Goal: Go to known website: Access a specific website the user already knows

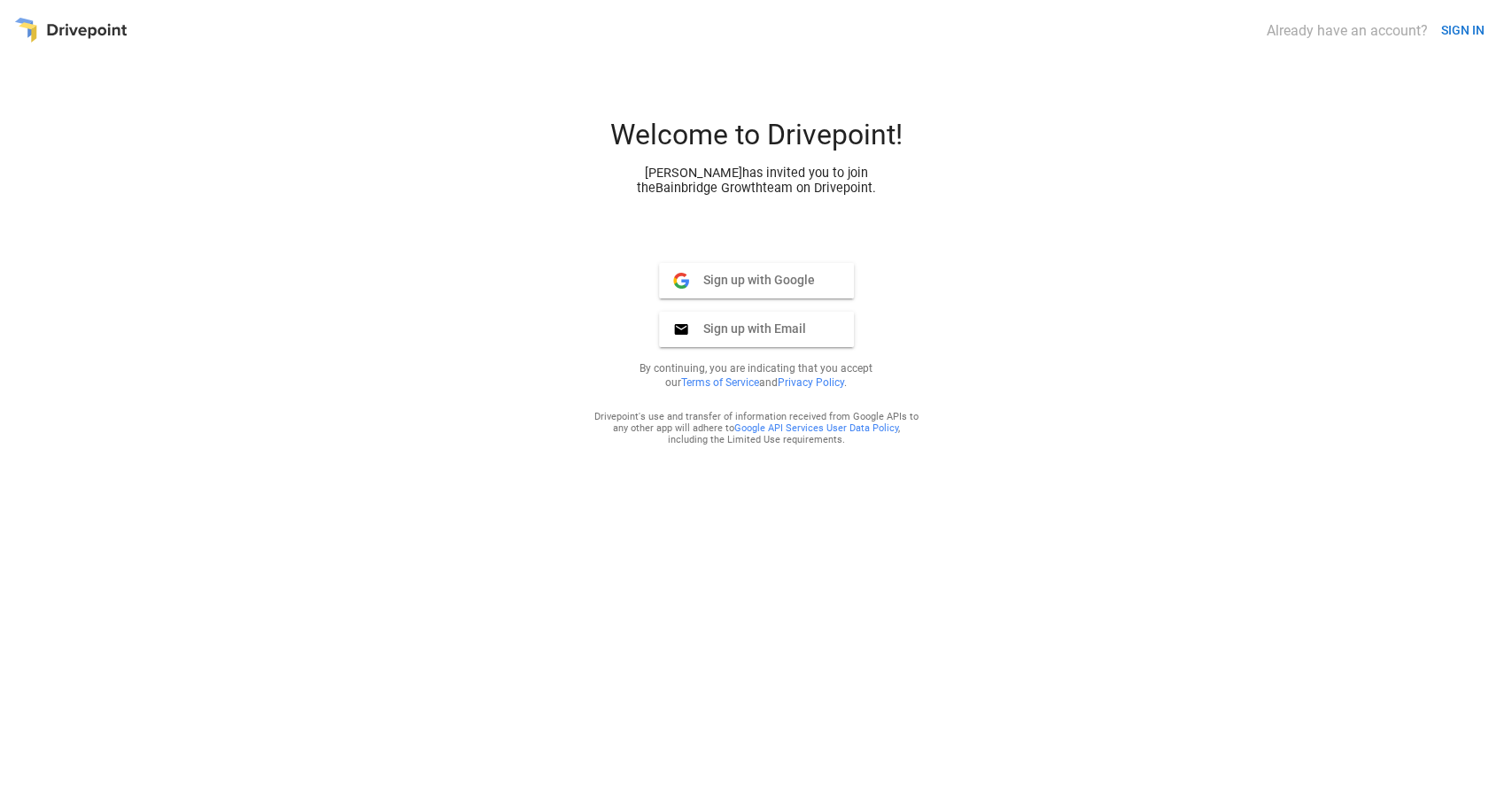
click at [1474, 51] on div "Already have an account? SIGN IN Welcome to Drivepoint! [PERSON_NAME] has invit…" at bounding box center [756, 406] width 1484 height 784
click at [1465, 25] on button "SIGN IN" at bounding box center [1463, 30] width 58 height 33
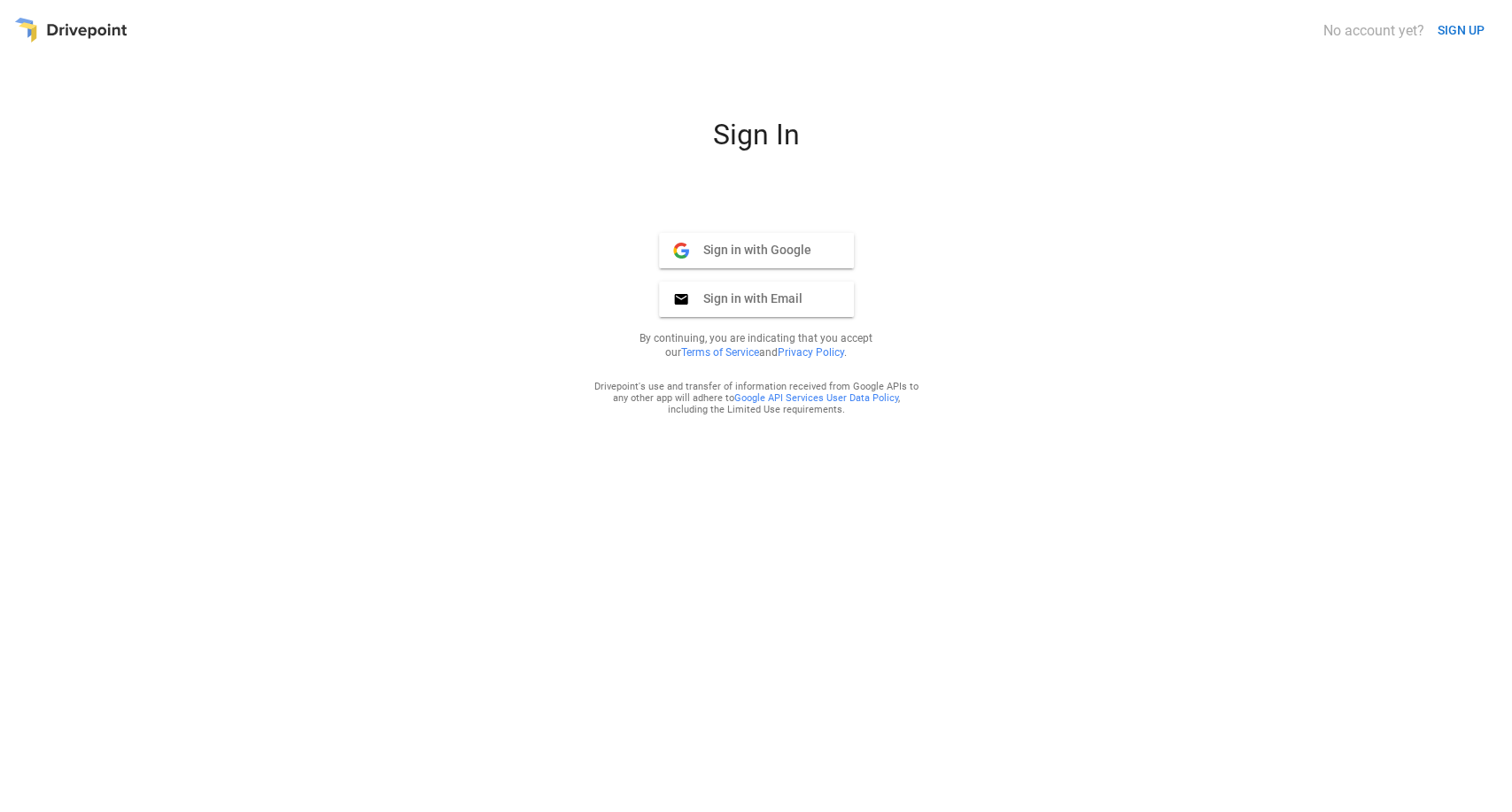
click at [769, 251] on span "Sign in with Google" at bounding box center [750, 249] width 123 height 16
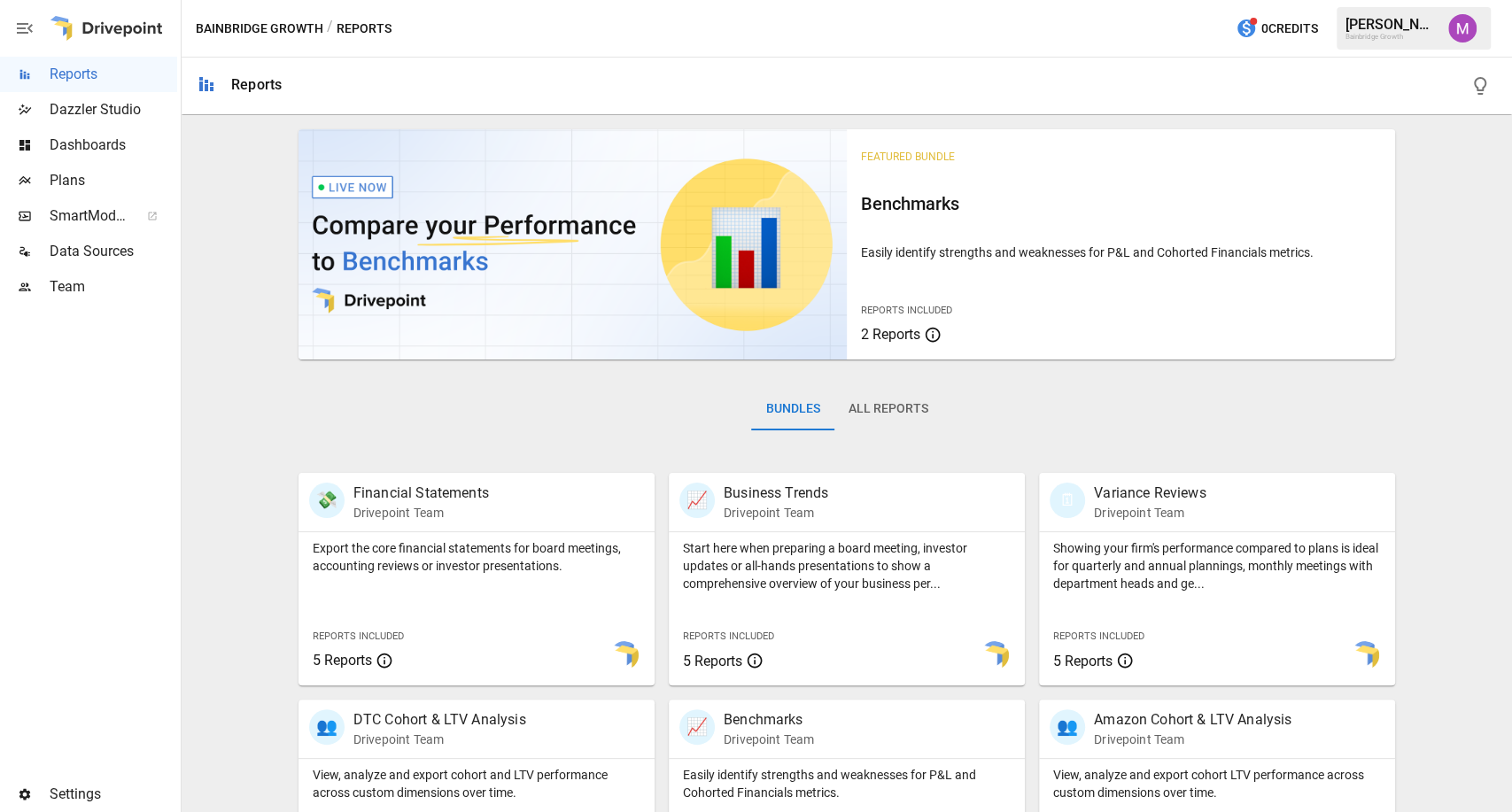
click at [1453, 24] on img "Umer Muhammed" at bounding box center [1462, 28] width 28 height 28
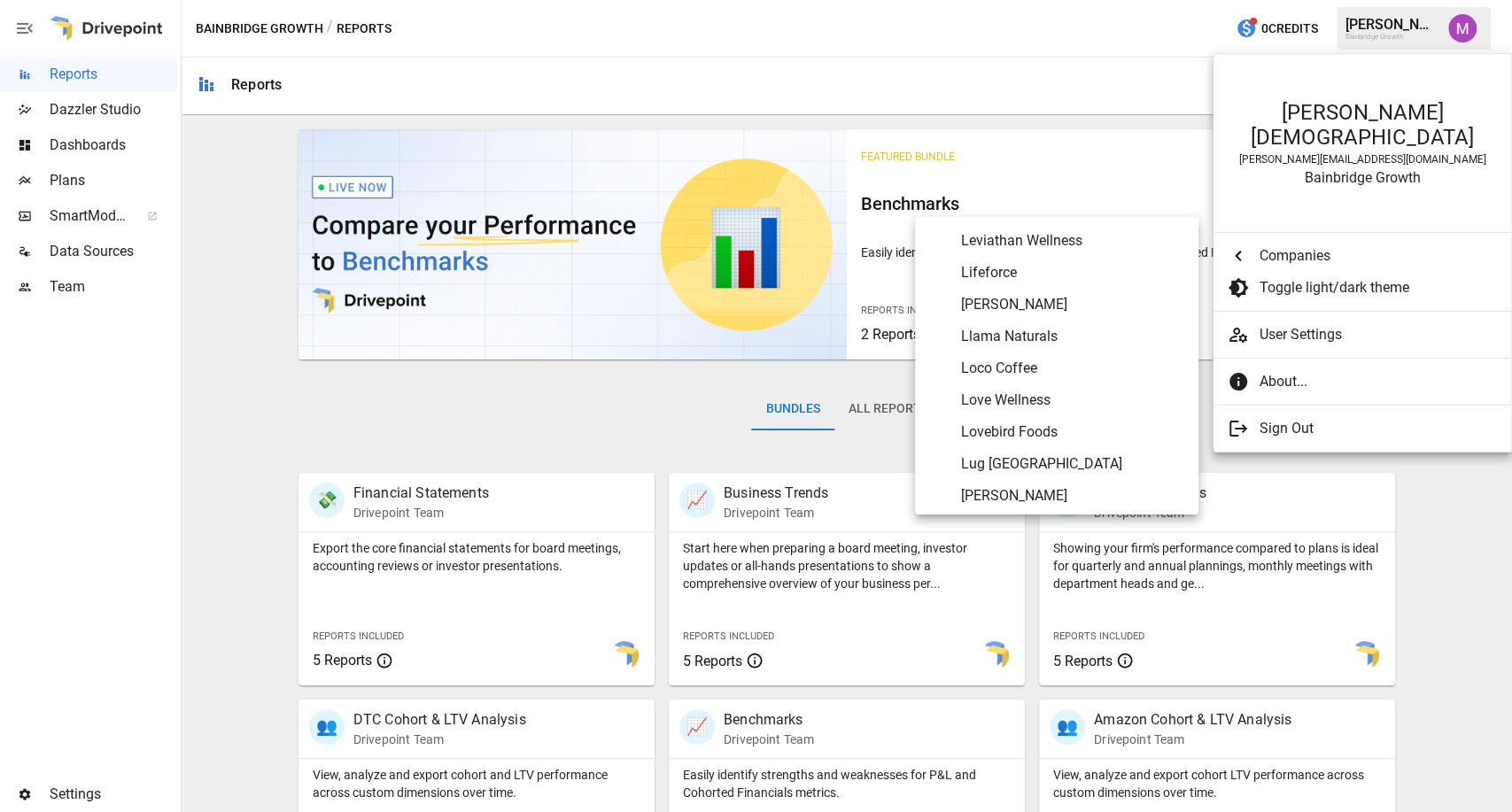
scroll to position [5262, 0]
click at [1035, 376] on Rabbit "Mad Rabbit" at bounding box center [1056, 366] width 284 height 32
